Goal: Information Seeking & Learning: Understand process/instructions

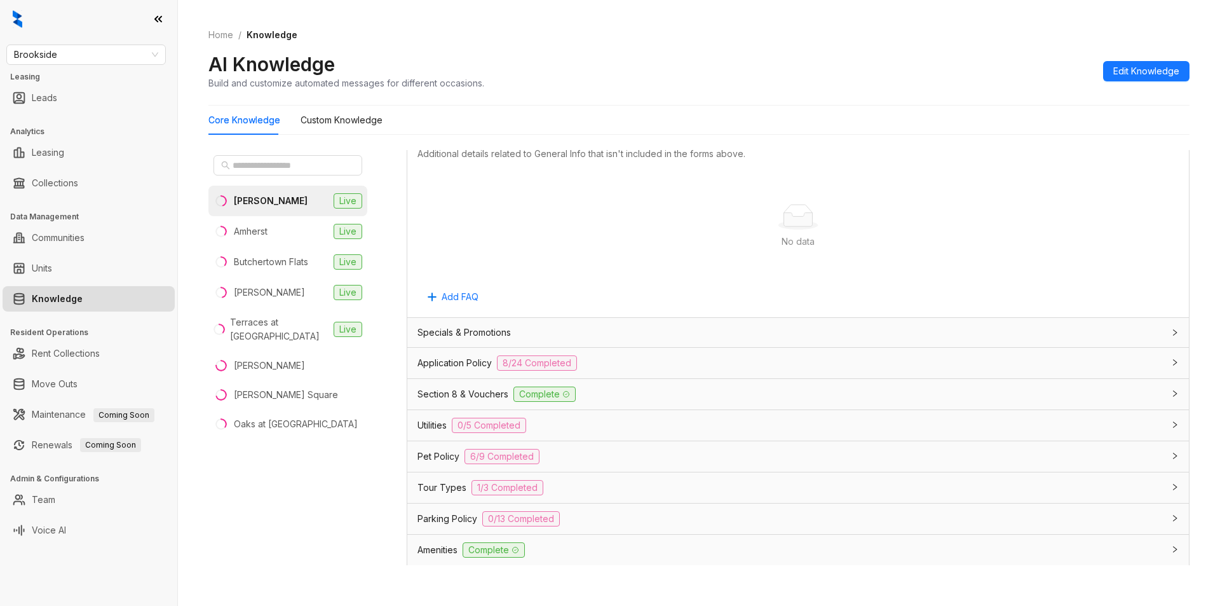
scroll to position [725, 0]
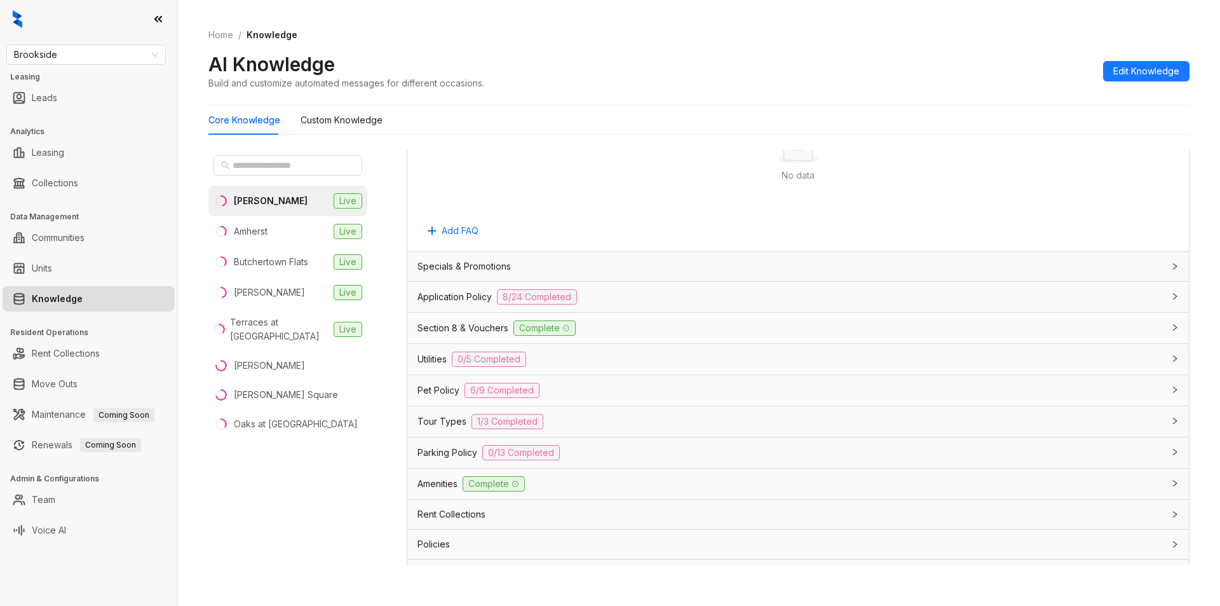
click at [663, 290] on div "Application Policy 8/24 Completed" at bounding box center [791, 296] width 746 height 15
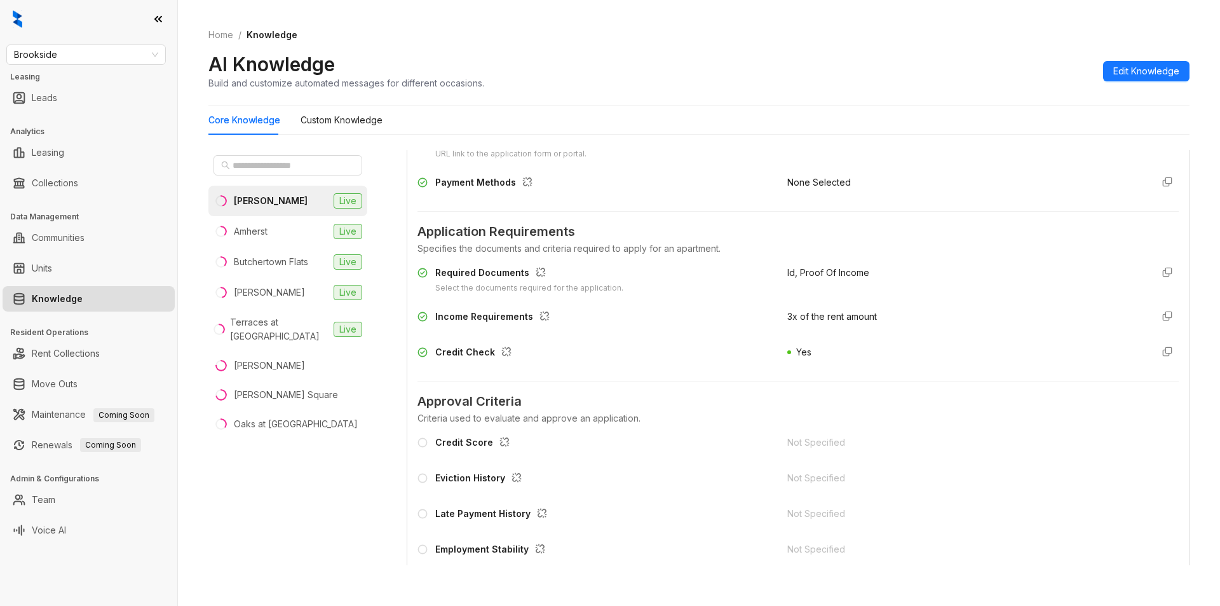
scroll to position [969, 0]
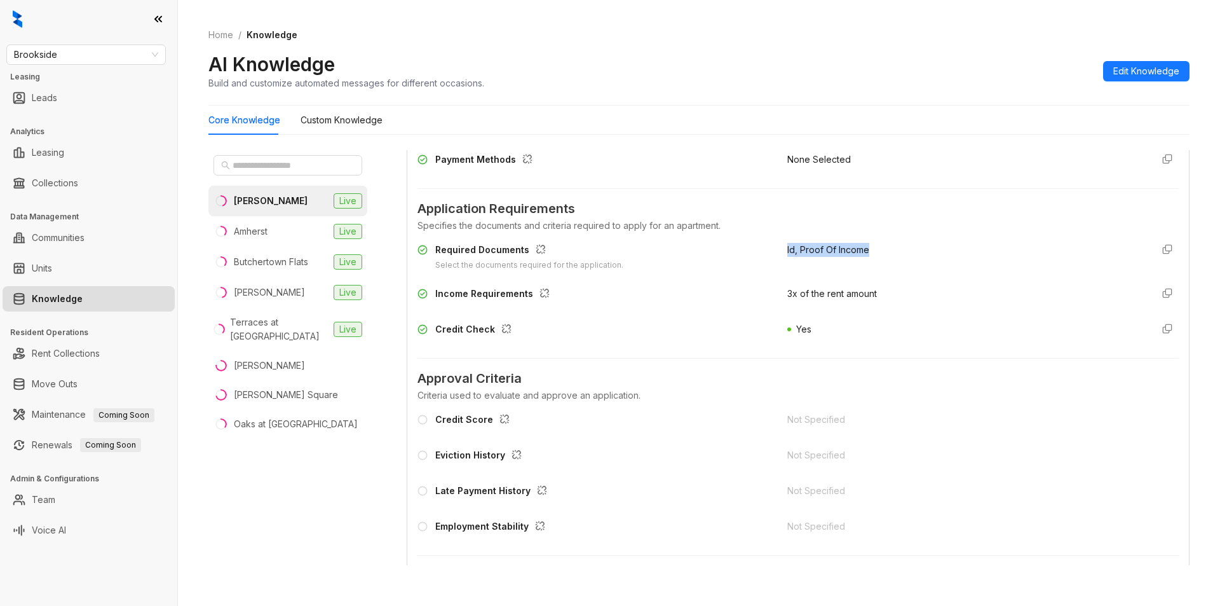
drag, startPoint x: 771, startPoint y: 254, endPoint x: 887, endPoint y: 253, distance: 115.7
click at [887, 253] on div "Required Documents Select the documents required for the application. Id, Proof…" at bounding box center [798, 257] width 761 height 29
copy span "Id, Proof Of Income"
drag, startPoint x: 435, startPoint y: 295, endPoint x: 529, endPoint y: 292, distance: 94.1
click at [529, 292] on div "Income Requirements" at bounding box center [494, 295] width 119 height 17
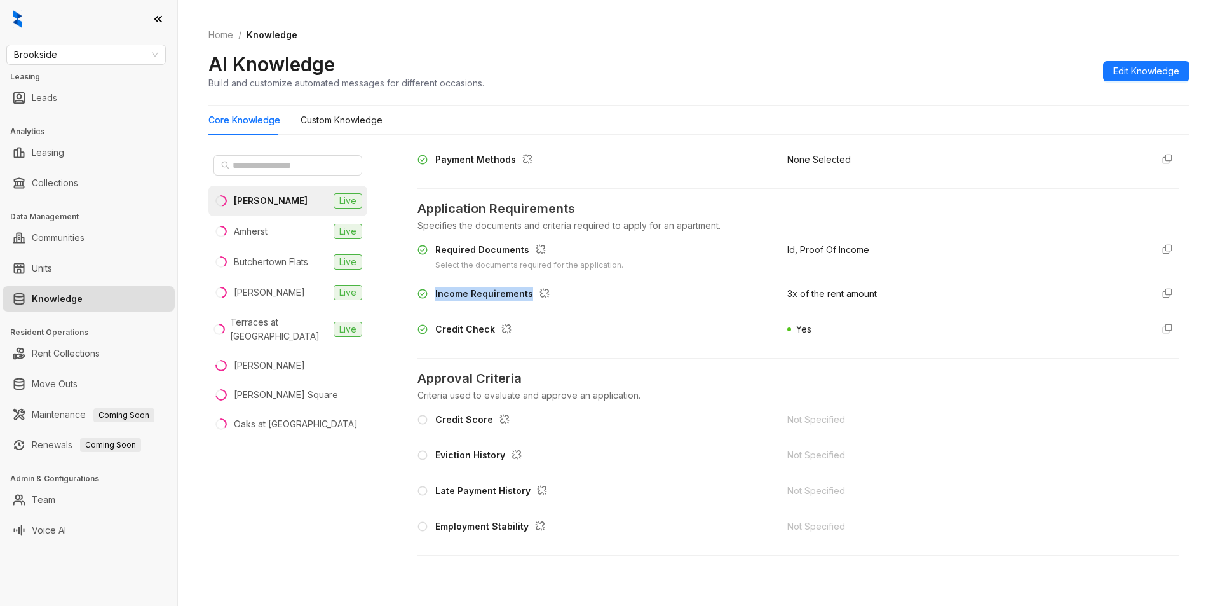
copy div "Income Requirements"
drag, startPoint x: 776, startPoint y: 290, endPoint x: 892, endPoint y: 280, distance: 116.7
click at [892, 280] on div "Required Documents Select the documents required for the application. Id, Proof…" at bounding box center [798, 293] width 761 height 110
copy span "3x of the rent amount"
